Goal: Transaction & Acquisition: Purchase product/service

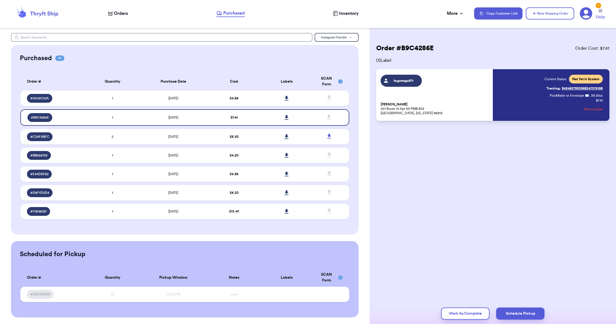
click at [121, 14] on span "Orders" at bounding box center [121, 13] width 14 height 7
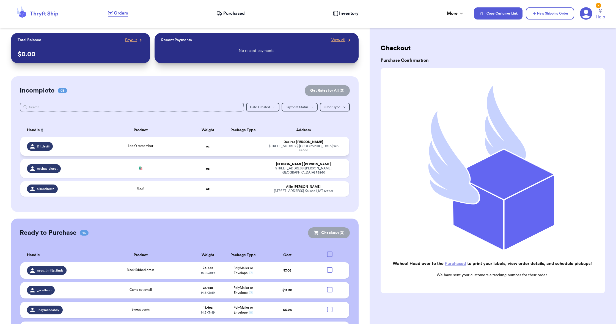
click at [173, 147] on div "I don’t remember" at bounding box center [140, 146] width 92 height 6
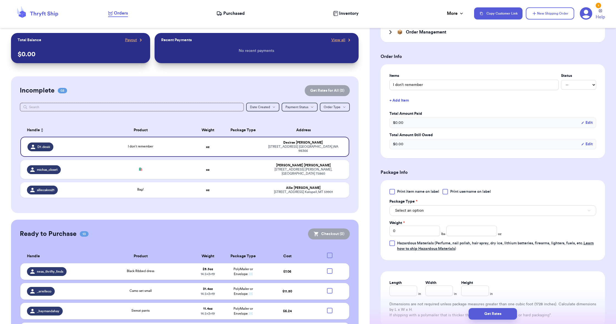
scroll to position [151, 0]
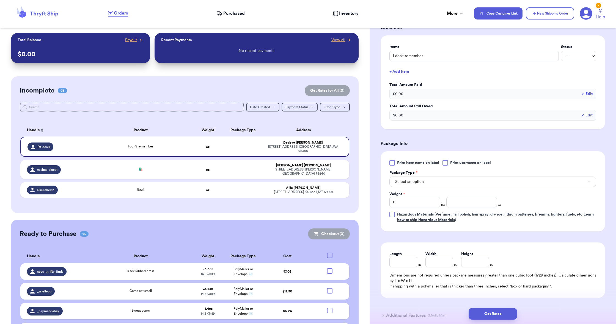
click at [400, 181] on span "Select an option" at bounding box center [409, 181] width 29 height 5
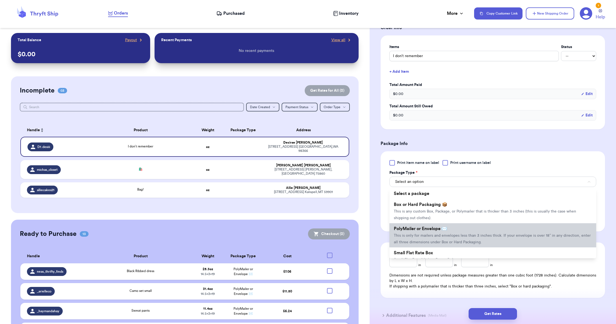
click at [410, 228] on span "PolyMailer or Envelope ✉️" at bounding box center [420, 229] width 53 height 4
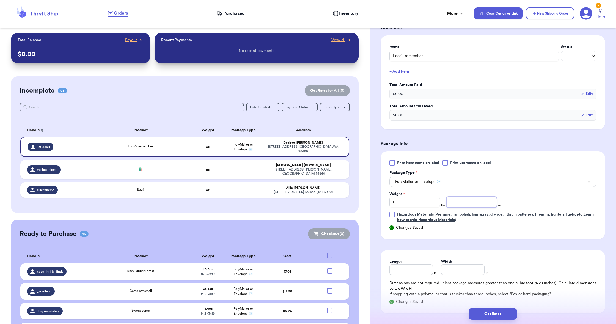
click at [456, 205] on input "number" at bounding box center [471, 202] width 51 height 10
type input "1.9"
click at [413, 267] on input "Length" at bounding box center [410, 270] width 43 height 10
type input "9"
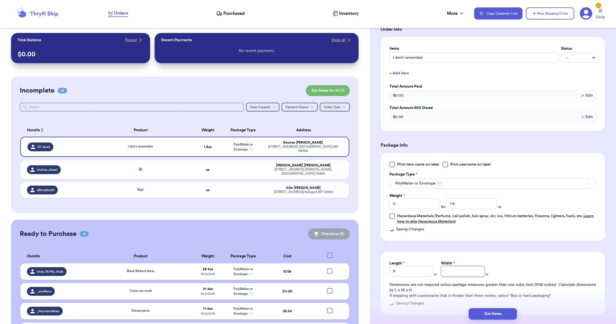
click at [475, 271] on input "Width *" at bounding box center [462, 271] width 43 height 10
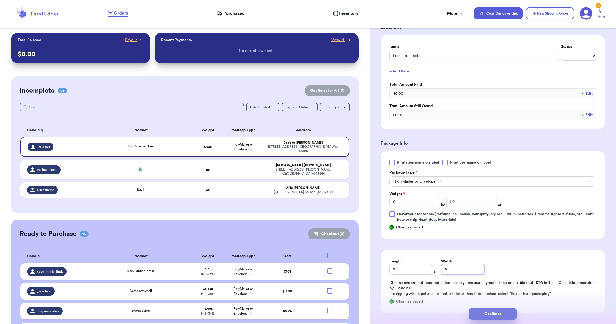
type input "6"
click at [485, 316] on button "Get Rates" at bounding box center [492, 314] width 48 height 12
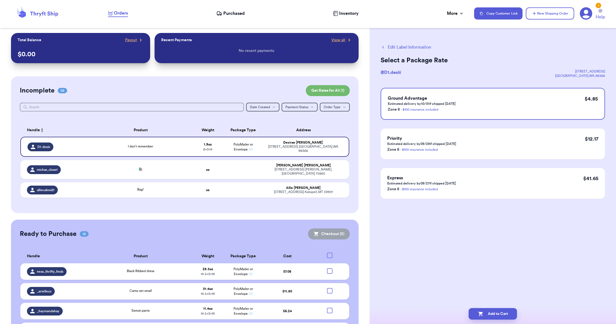
scroll to position [0, 0]
click at [485, 315] on button "Add to Cart" at bounding box center [492, 314] width 48 height 12
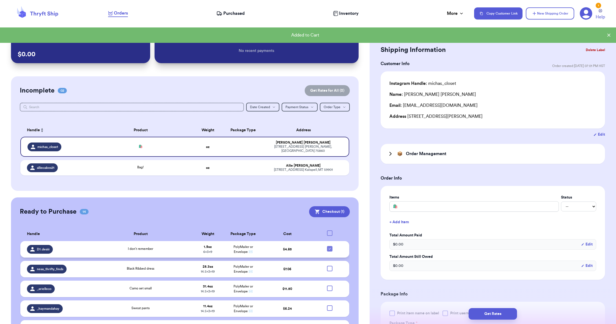
click at [329, 248] on icon at bounding box center [329, 249] width 4 height 4
click at [329, 246] on input "checkbox" at bounding box center [329, 246] width 0 height 0
checkbox input "false"
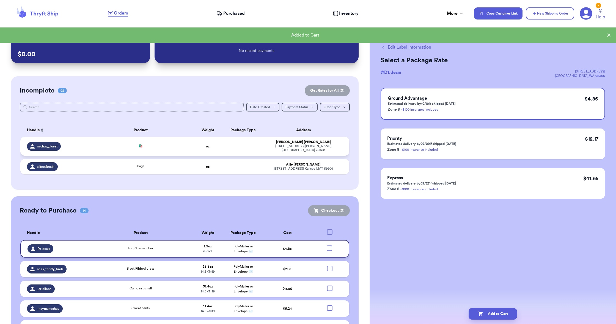
click at [276, 149] on div "[STREET_ADDRESS][PERSON_NAME]" at bounding box center [303, 148] width 78 height 8
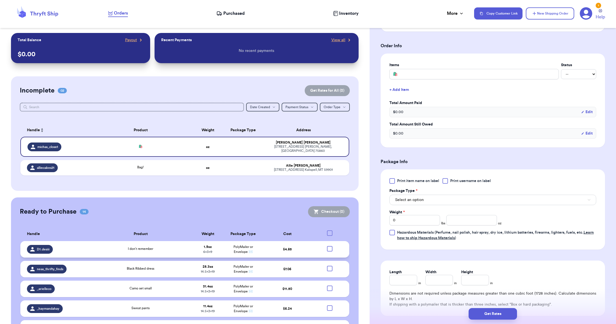
scroll to position [135, 0]
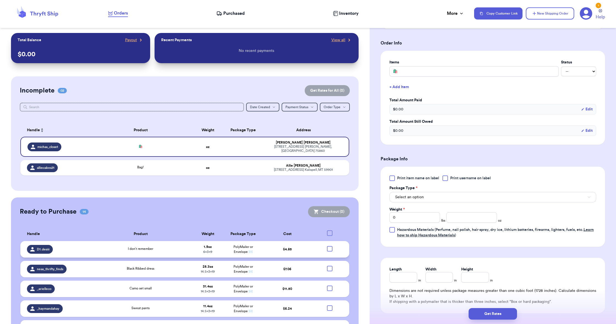
click at [413, 195] on button "Select an option" at bounding box center [492, 197] width 207 height 10
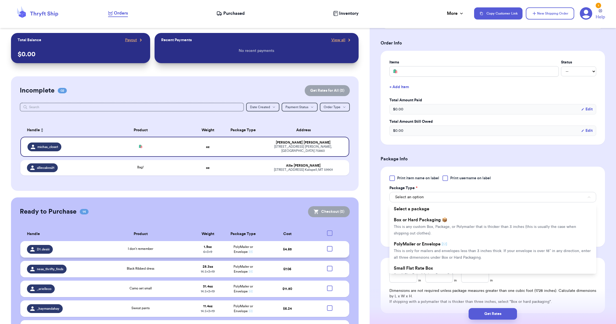
drag, startPoint x: 415, startPoint y: 245, endPoint x: 414, endPoint y: 239, distance: 6.3
click at [415, 245] on span "PolyMailer or Envelope ✉️" at bounding box center [420, 244] width 53 height 4
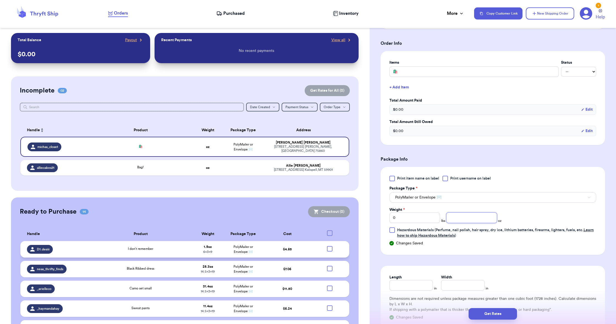
click at [469, 214] on input "number" at bounding box center [471, 218] width 51 height 10
type input "8.2"
click at [420, 286] on input "Length" at bounding box center [410, 285] width 43 height 10
type input "19"
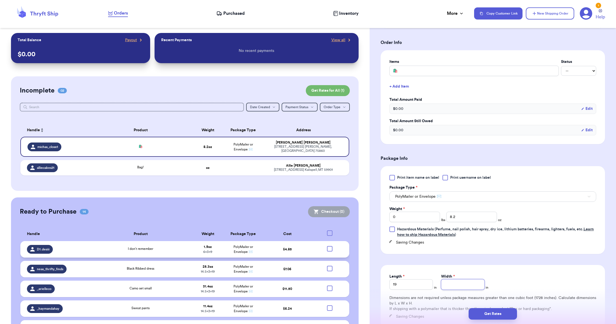
click at [473, 290] on input "Width *" at bounding box center [462, 285] width 43 height 10
type input "14.5"
click at [481, 312] on button "Get Rates" at bounding box center [492, 314] width 48 height 12
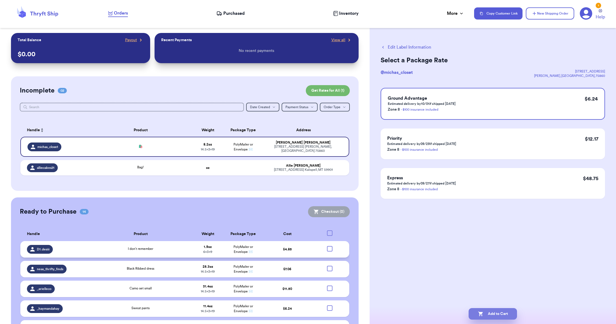
scroll to position [0, 0]
click at [481, 312] on icon "button" at bounding box center [480, 313] width 5 height 5
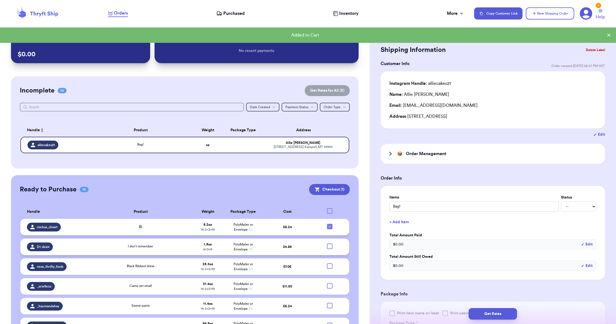
click at [330, 229] on icon at bounding box center [329, 227] width 4 height 4
click at [330, 224] on input "checkbox" at bounding box center [329, 224] width 0 height 0
checkbox input "false"
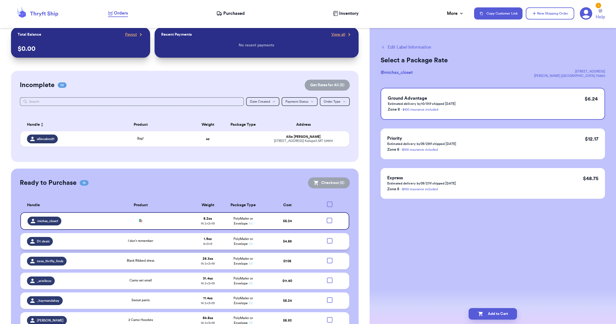
scroll to position [2, 0]
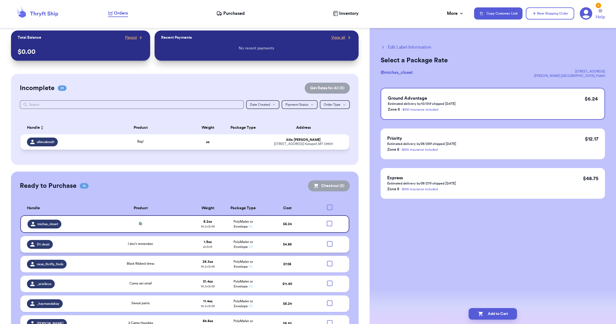
click at [234, 144] on td at bounding box center [242, 141] width 35 height 15
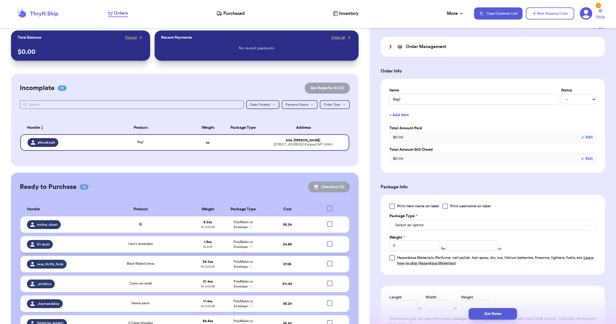
scroll to position [115, 0]
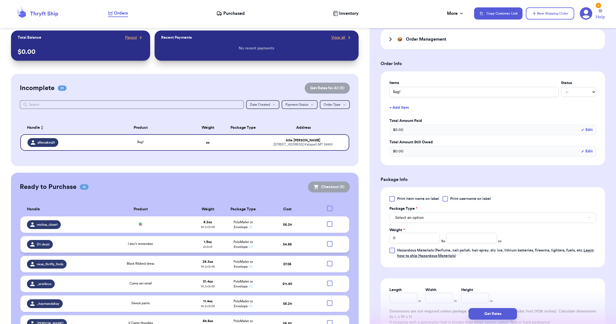
click at [408, 219] on span "Select an option" at bounding box center [409, 217] width 29 height 5
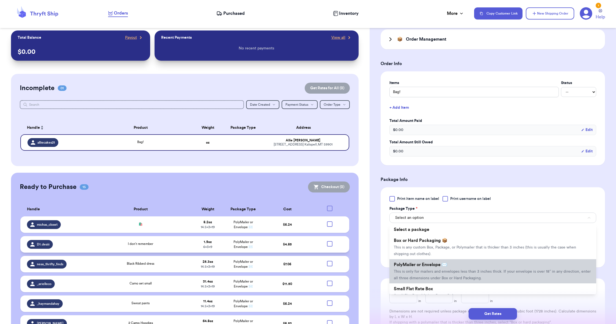
click at [401, 271] on span "This is only for mailers and envelopes less than 3 inches thick. If your envelo…" at bounding box center [492, 275] width 197 height 10
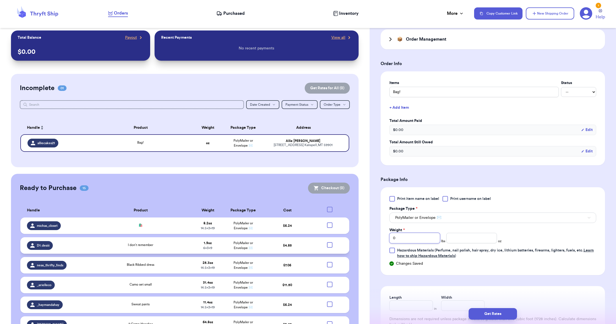
click at [416, 244] on input "0" at bounding box center [414, 238] width 51 height 10
type input "3"
click at [465, 242] on input "number" at bounding box center [471, 238] width 51 height 10
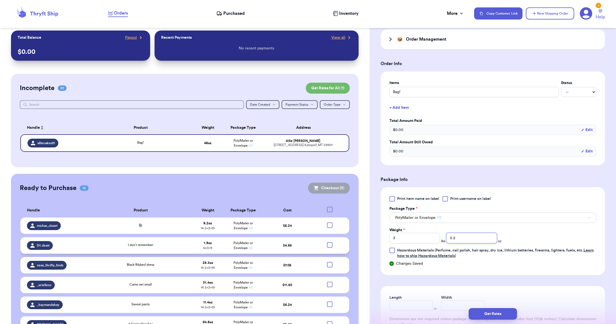
scroll to position [125, 0]
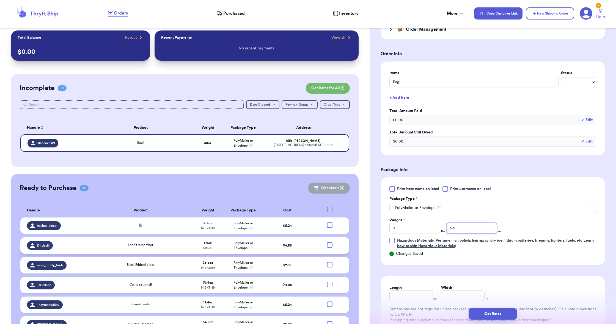
type input "5.2"
click at [415, 298] on input "Length" at bounding box center [410, 296] width 43 height 10
type input "19"
click at [442, 298] on input "Width *" at bounding box center [462, 296] width 43 height 10
type input "14.5"
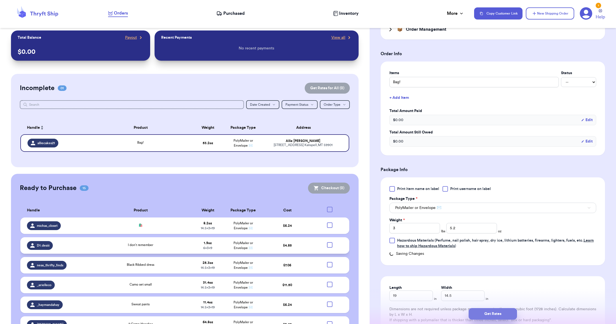
click at [486, 311] on button "Get Rates" at bounding box center [492, 314] width 48 height 12
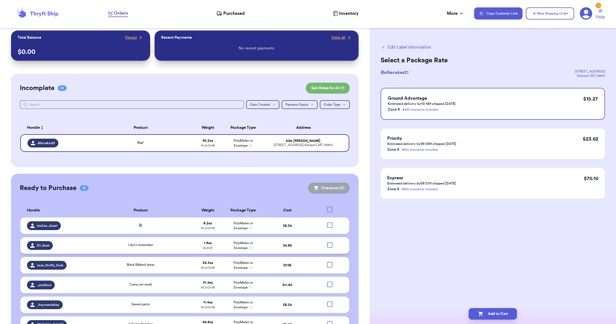
scroll to position [0, 0]
click at [486, 311] on button "Add to Cart" at bounding box center [492, 314] width 48 height 12
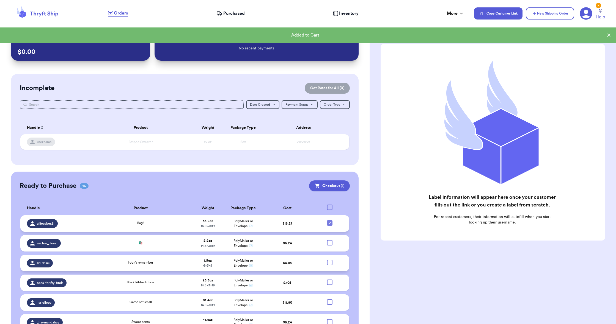
click at [331, 225] on icon at bounding box center [329, 223] width 4 height 4
click at [330, 220] on input "checkbox" at bounding box center [329, 220] width 0 height 0
checkbox input "false"
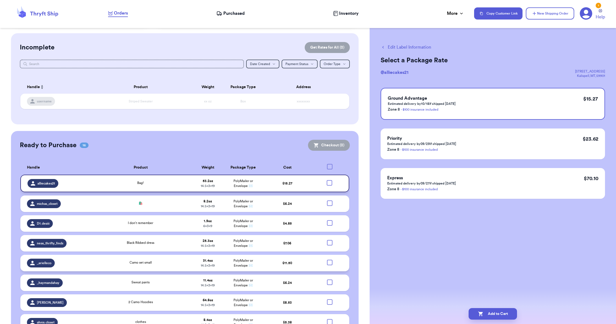
click at [330, 263] on div at bounding box center [329, 262] width 5 height 5
click at [330, 260] on input "checkbox" at bounding box center [329, 260] width 0 height 0
checkbox input "true"
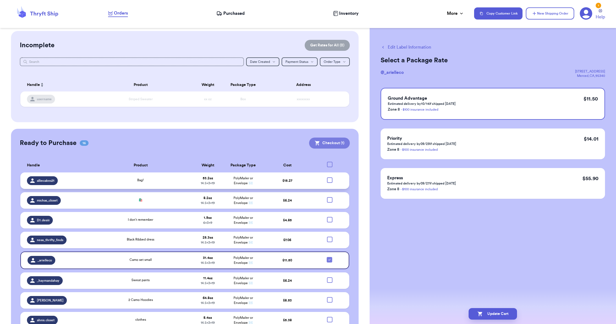
scroll to position [45, 0]
click at [327, 145] on button "Checkout ( 1 )" at bounding box center [329, 143] width 41 height 11
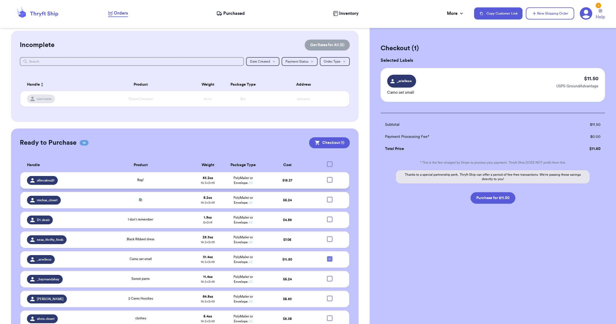
scroll to position [45, 0]
click at [586, 17] on icon at bounding box center [585, 13] width 13 height 13
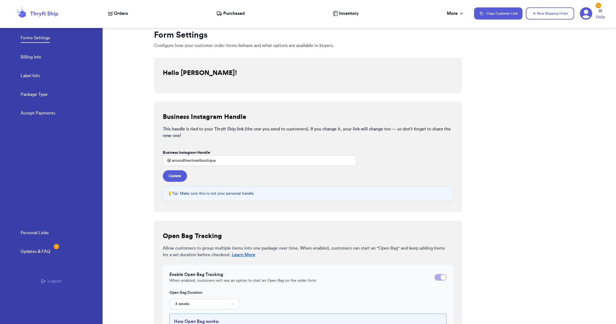
click at [30, 57] on link "Billing Info" at bounding box center [31, 58] width 21 height 8
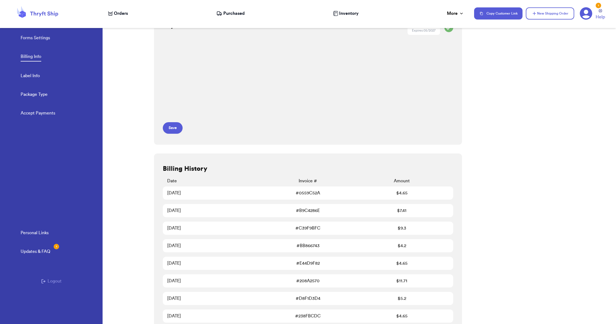
scroll to position [21, 0]
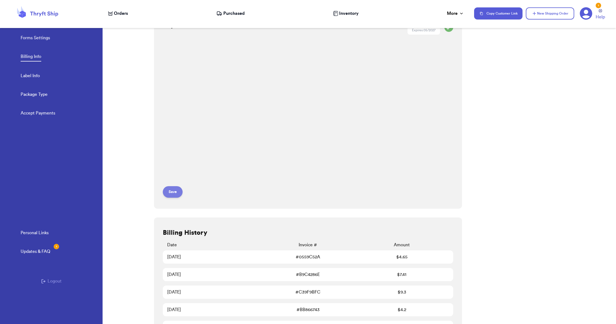
click at [167, 193] on button "Save" at bounding box center [173, 192] width 20 height 12
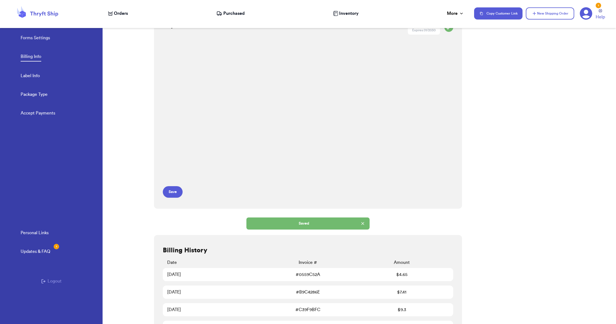
click at [114, 13] on span "Orders" at bounding box center [121, 13] width 14 height 7
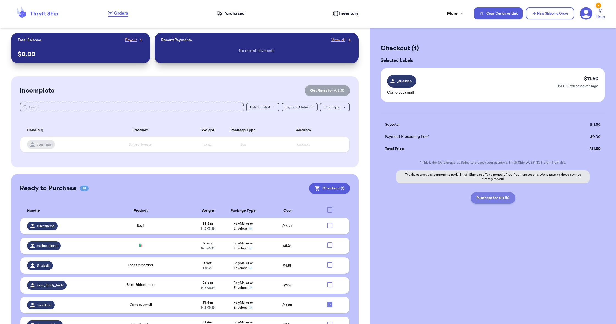
click at [502, 198] on button "Purchase for $11.50" at bounding box center [492, 198] width 45 height 12
checkbox input "false"
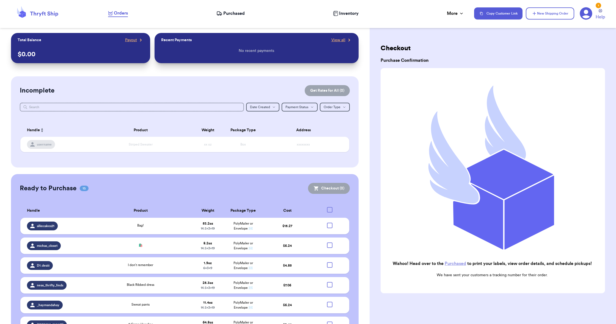
click at [229, 14] on span "Purchased" at bounding box center [233, 13] width 21 height 7
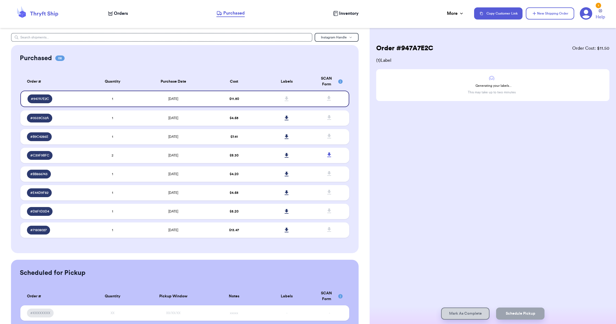
click at [118, 14] on span "Orders" at bounding box center [121, 13] width 14 height 7
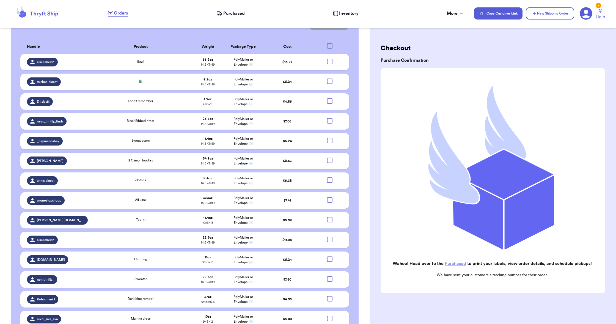
scroll to position [165, 0]
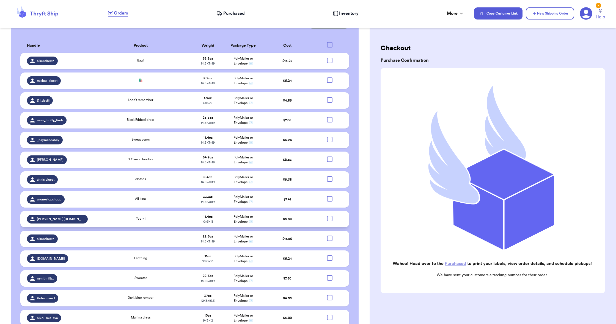
click at [268, 222] on td "$ 5.38" at bounding box center [287, 219] width 53 height 16
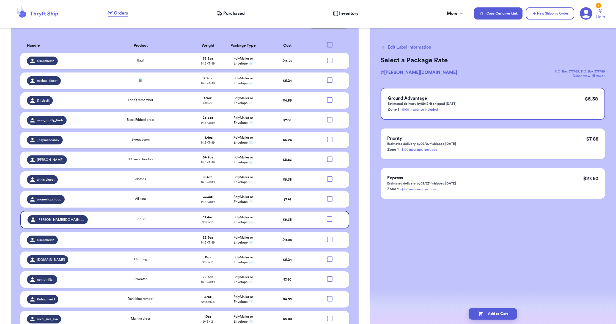
click at [405, 48] on button "Edit Label Information" at bounding box center [405, 47] width 51 height 7
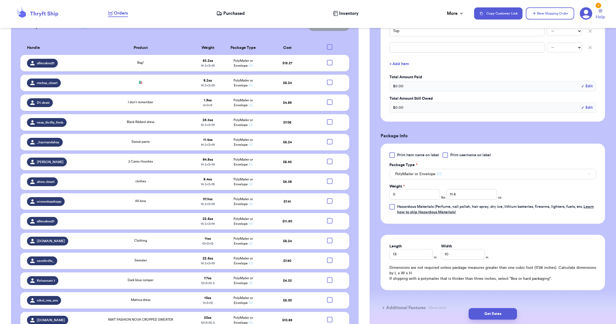
scroll to position [177, 0]
click at [416, 192] on input "0" at bounding box center [414, 194] width 51 height 10
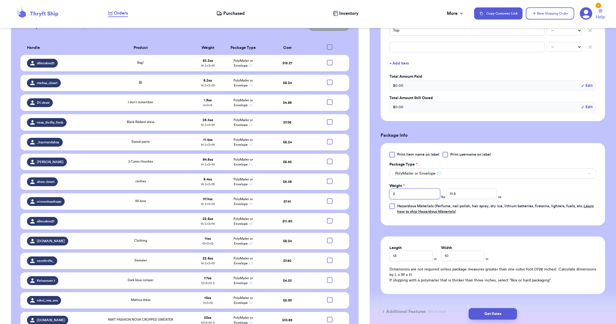
type input "2"
click at [465, 195] on input "11.4" at bounding box center [471, 194] width 51 height 10
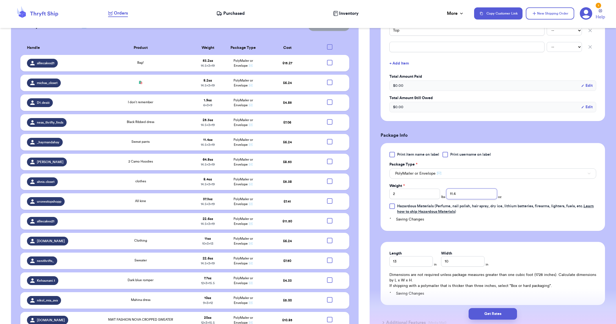
click at [465, 196] on input "11.4" at bounding box center [471, 194] width 51 height 10
type input "0"
type input "0.5"
click at [417, 265] on input "13" at bounding box center [410, 261] width 43 height 10
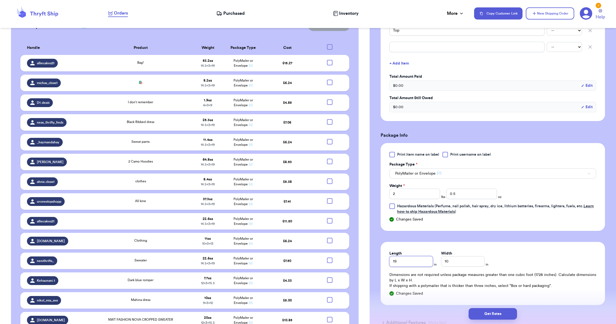
type input "19"
click at [455, 264] on input "10" at bounding box center [462, 261] width 43 height 10
type input "14.5"
click at [481, 311] on button "Get Rates" at bounding box center [492, 314] width 48 height 12
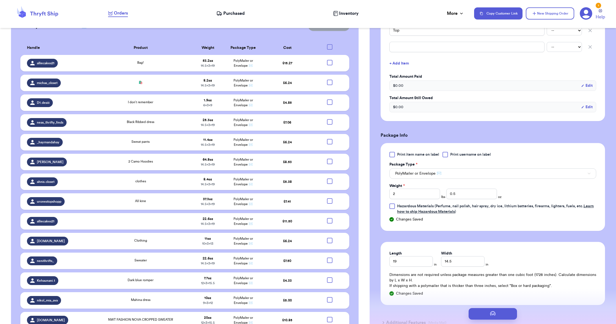
scroll to position [0, 0]
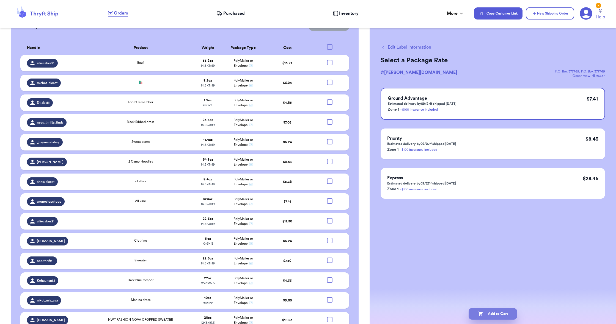
click at [487, 316] on button "Add to Cart" at bounding box center [492, 314] width 48 height 12
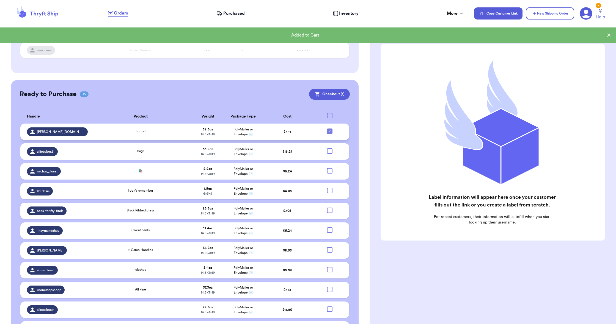
scroll to position [94, 0]
click at [329, 134] on icon at bounding box center [329, 132] width 4 height 4
click at [329, 129] on input "checkbox" at bounding box center [329, 129] width 0 height 0
checkbox input "false"
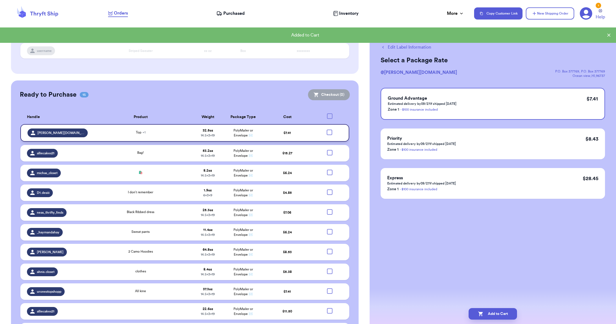
click at [236, 12] on span "Purchased" at bounding box center [233, 13] width 21 height 7
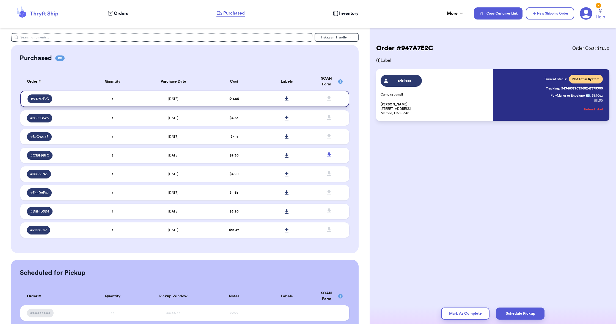
click at [286, 101] on icon at bounding box center [287, 98] width 4 height 5
click at [120, 12] on span "Orders" at bounding box center [121, 13] width 14 height 7
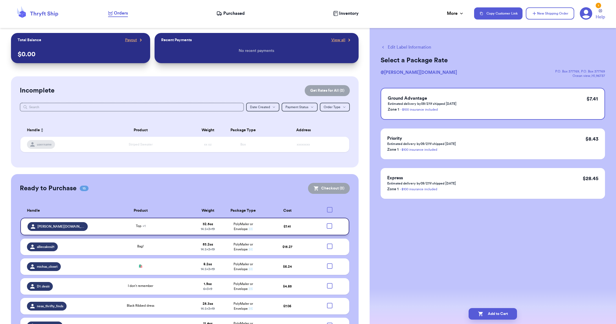
click at [329, 228] on div at bounding box center [329, 225] width 5 height 5
click at [329, 223] on input "checkbox" at bounding box center [329, 223] width 0 height 0
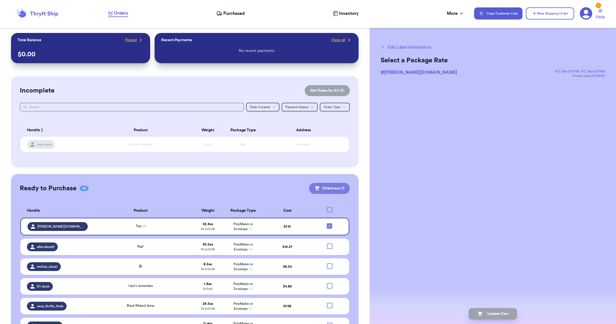
click at [330, 188] on button "Checkout ( 1 )" at bounding box center [329, 188] width 41 height 11
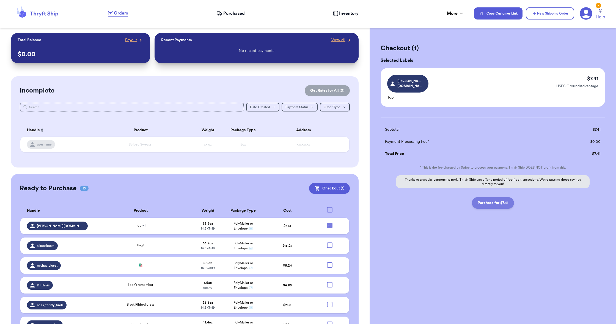
click at [493, 200] on button "Purchase for $7.41" at bounding box center [493, 203] width 42 height 12
checkbox input "false"
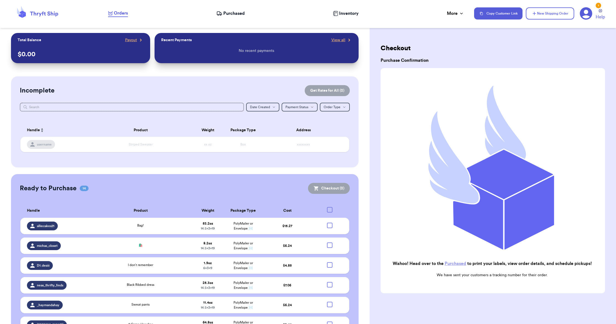
scroll to position [0, 0]
click at [234, 15] on span "Purchased" at bounding box center [233, 13] width 21 height 7
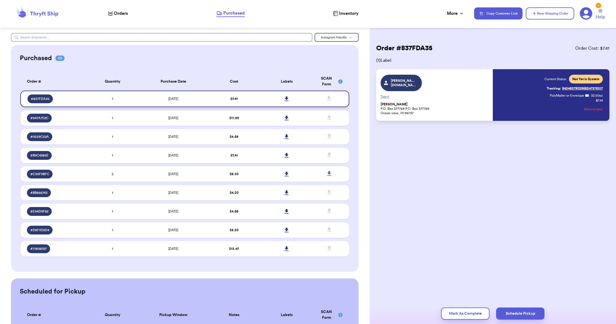
click at [286, 101] on icon at bounding box center [287, 98] width 4 height 5
